Goal: Go to known website: Go to known website

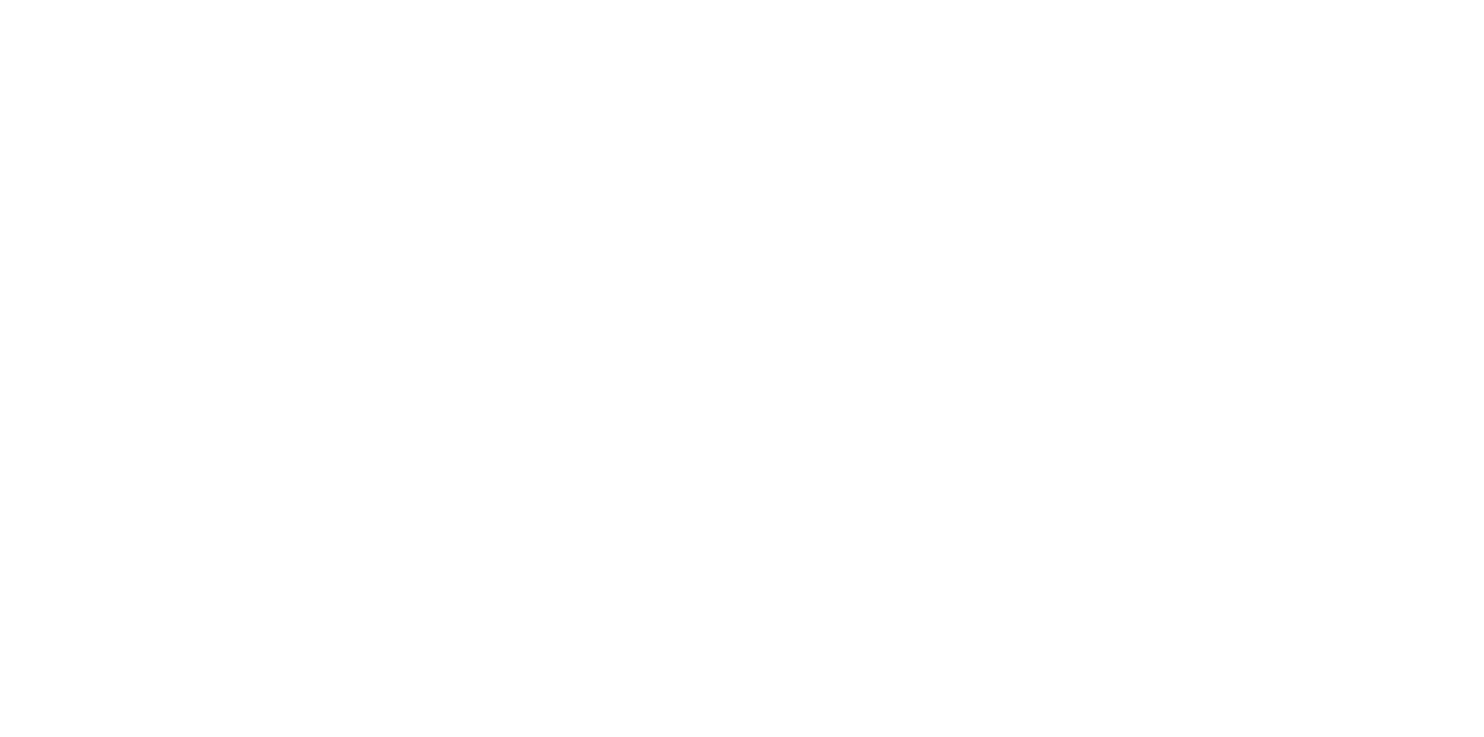
click at [583, 404] on div at bounding box center [742, 298] width 1484 height 596
